Goal: Find contact information: Find contact information

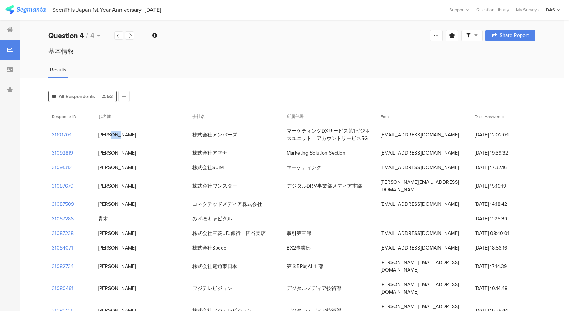
drag, startPoint x: 96, startPoint y: 135, endPoint x: 114, endPoint y: 135, distance: 17.4
click at [114, 135] on div "[PERSON_NAME]" at bounding box center [142, 135] width 94 height 15
copy div "[PERSON_NAME]"
drag, startPoint x: 286, startPoint y: 134, endPoint x: 368, endPoint y: 139, distance: 82.4
click at [368, 139] on div "マーケティングDXサービス第1ビジネスユニット　アカウントサービス5G" at bounding box center [330, 135] width 94 height 22
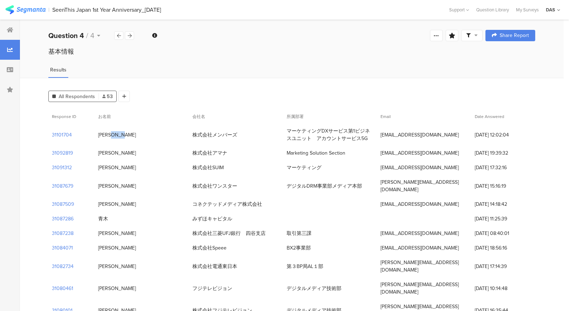
copy div "マーケティングDXサービス第1ビジネスユニット　アカウントサービス5G"
drag, startPoint x: 381, startPoint y: 136, endPoint x: 455, endPoint y: 135, distance: 74.0
click at [455, 135] on div "[EMAIL_ADDRESS][DOMAIN_NAME]" at bounding box center [424, 135] width 94 height 15
copy div "[EMAIL_ADDRESS][DOMAIN_NAME]"
click at [189, 43] on div "Welcome page 1 SeenThis Japan 設立1周年記念パーティーのご案内 2 SeenThis Japan 設立1周年記念パーティーのご案…" at bounding box center [292, 35] width 544 height 23
